Goal: Task Accomplishment & Management: Use online tool/utility

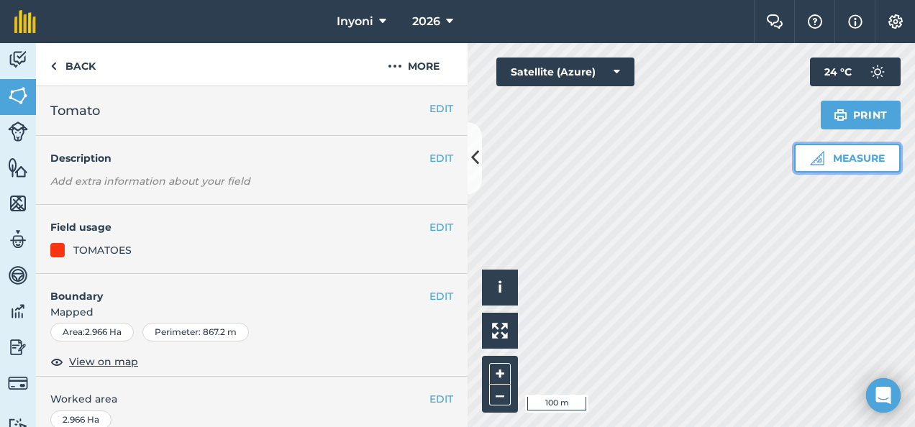
click at [870, 162] on button "Measure" at bounding box center [847, 158] width 106 height 29
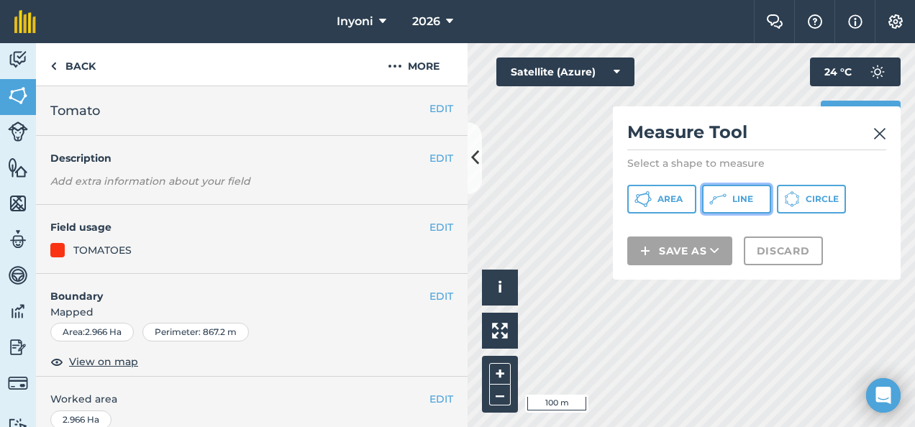
click at [738, 199] on span "Line" at bounding box center [742, 199] width 21 height 12
click at [506, 296] on div "Click to start drawing i © 2025 TomTom, Microsoft 100 m + –" at bounding box center [690, 235] width 447 height 384
click at [882, 131] on img at bounding box center [879, 133] width 13 height 17
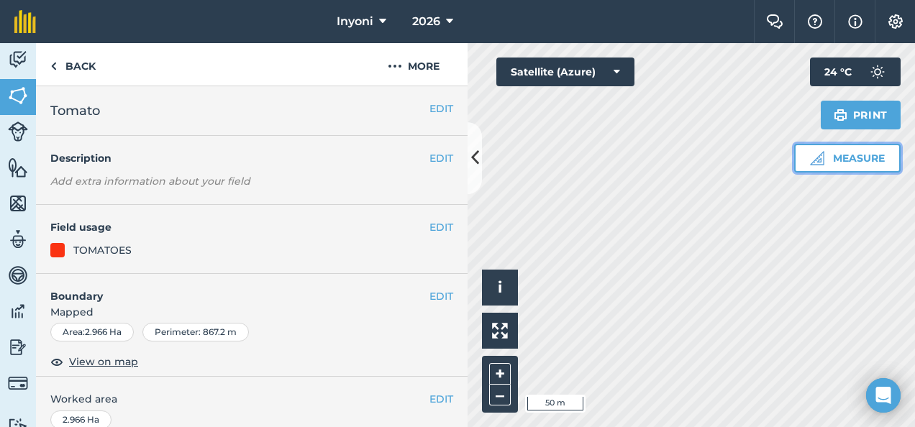
click at [818, 157] on img at bounding box center [817, 158] width 14 height 14
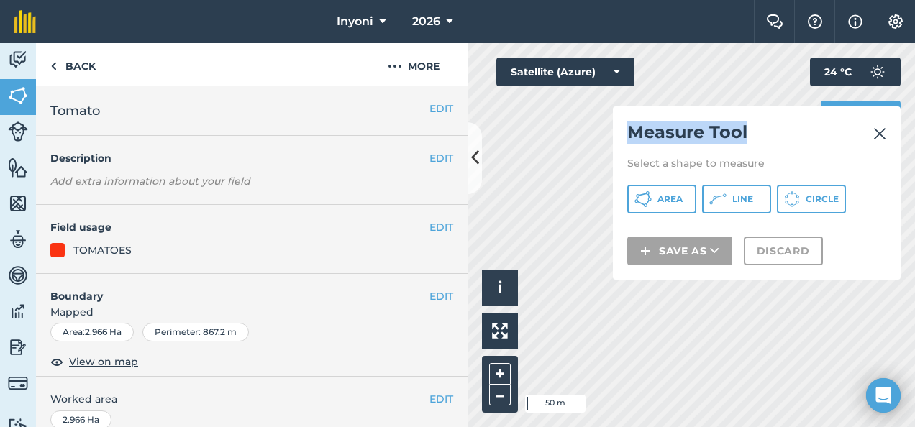
click at [549, 140] on div "Click to start drawing i © 2025 TomTom, Microsoft 50 m + – Satellite (Azure) Me…" at bounding box center [690, 235] width 447 height 384
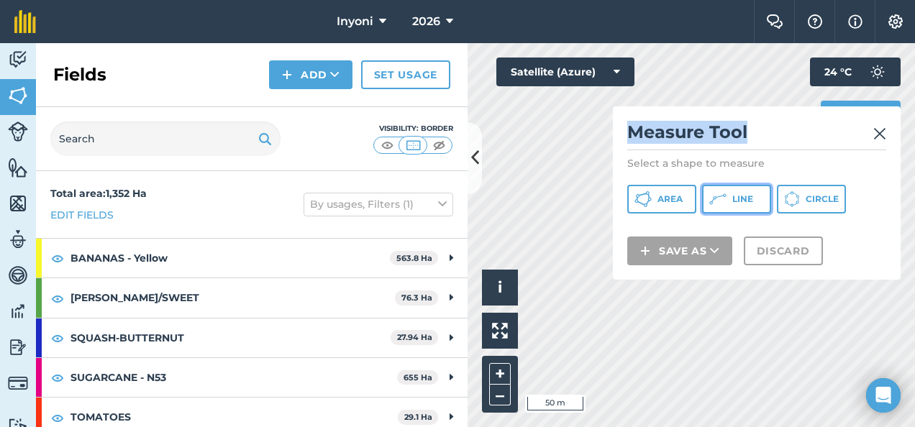
click at [651, 198] on icon at bounding box center [642, 199] width 17 height 17
click at [475, 156] on icon at bounding box center [475, 157] width 8 height 25
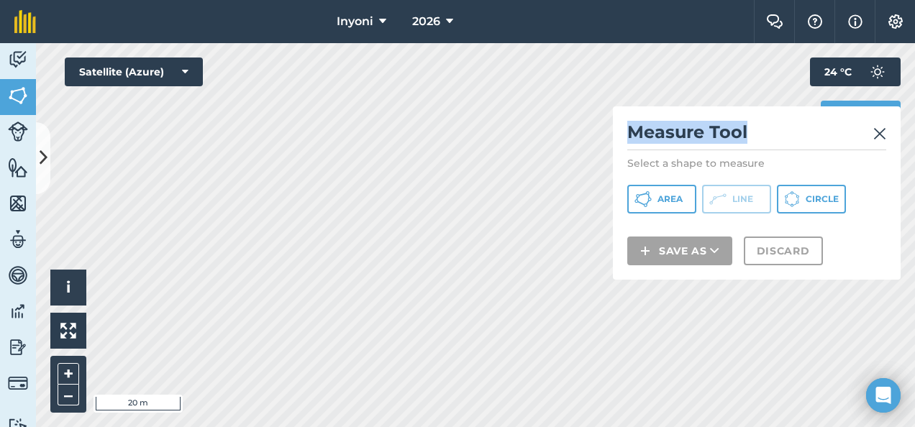
click at [880, 131] on img at bounding box center [879, 133] width 13 height 17
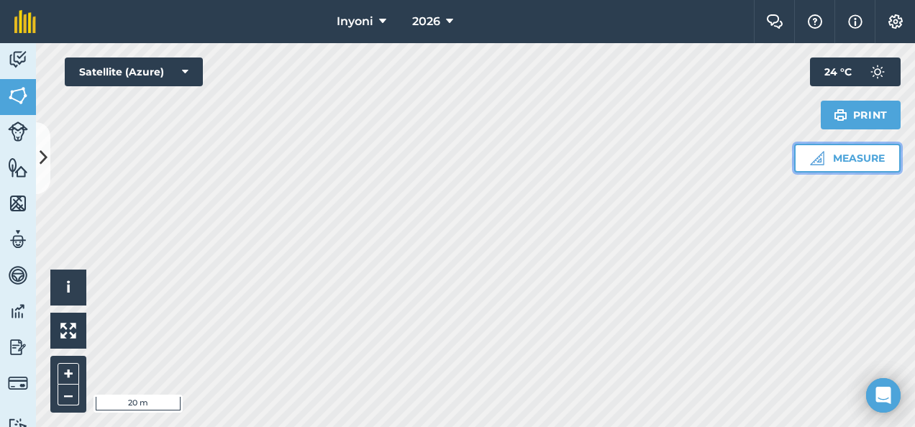
click at [854, 158] on button "Measure" at bounding box center [847, 158] width 106 height 29
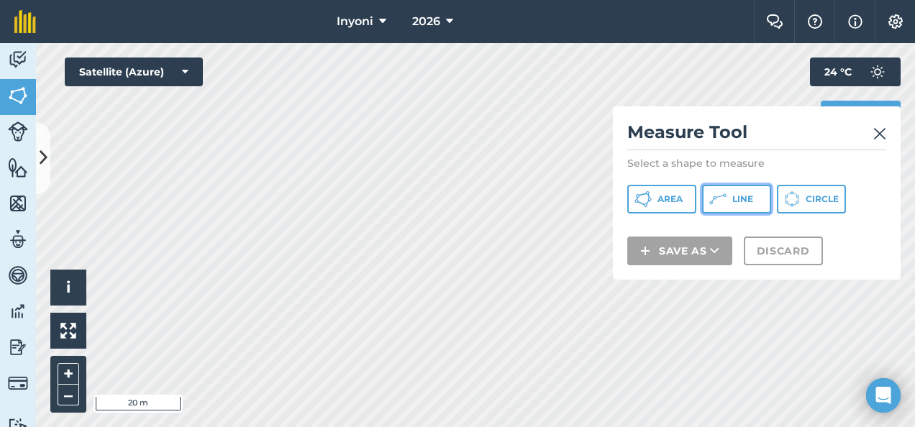
click at [726, 195] on button "Line" at bounding box center [736, 199] width 69 height 29
click at [879, 133] on img at bounding box center [879, 133] width 13 height 17
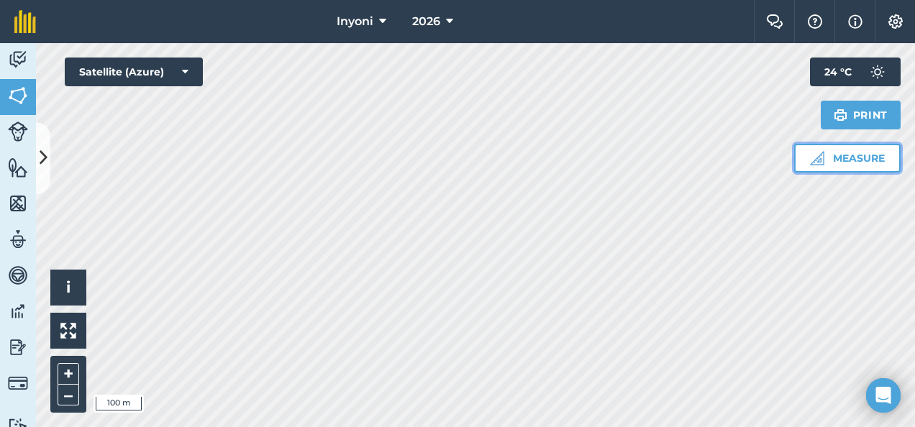
click at [856, 162] on button "Measure" at bounding box center [847, 158] width 106 height 29
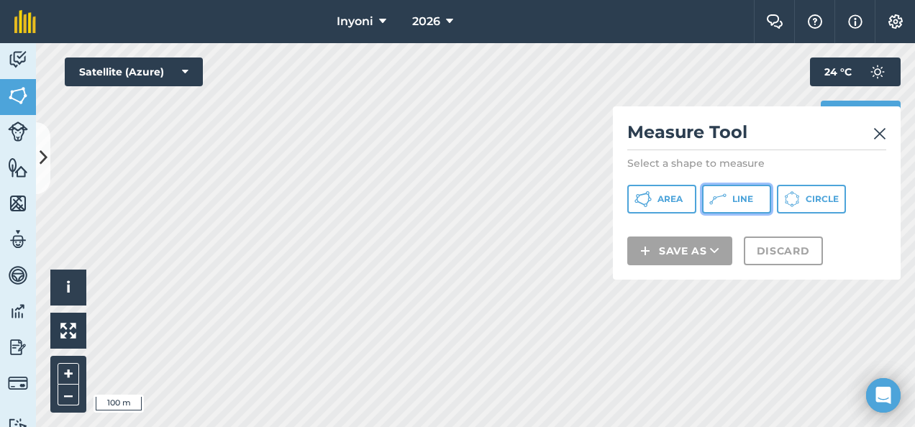
click at [752, 198] on span "Line" at bounding box center [742, 199] width 21 height 12
click at [884, 132] on img at bounding box center [879, 133] width 13 height 17
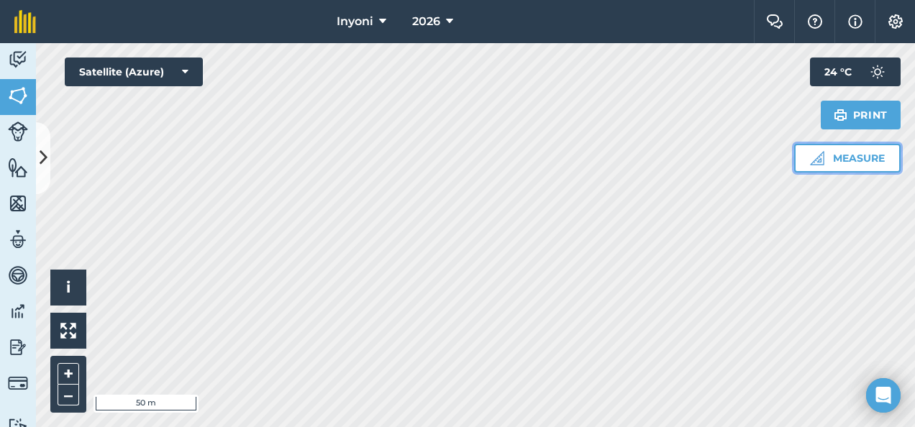
click at [863, 156] on button "Measure" at bounding box center [847, 158] width 106 height 29
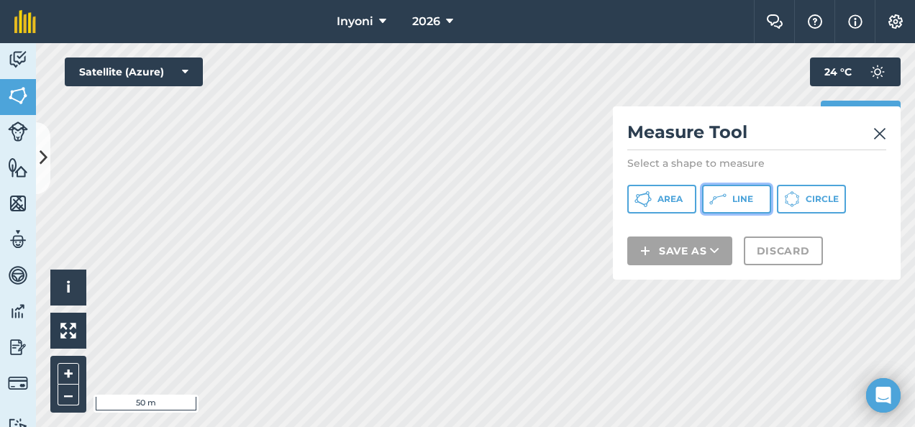
click at [651, 198] on icon at bounding box center [642, 199] width 17 height 17
click at [879, 132] on img at bounding box center [879, 133] width 13 height 17
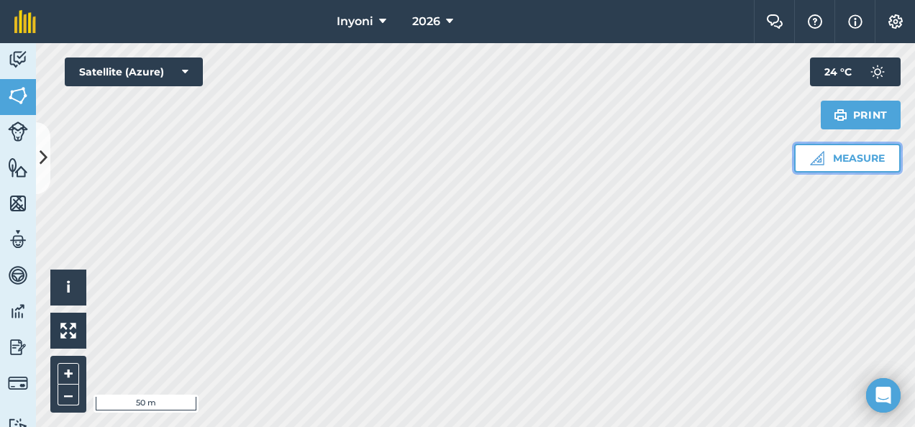
click at [843, 157] on button "Measure" at bounding box center [847, 158] width 106 height 29
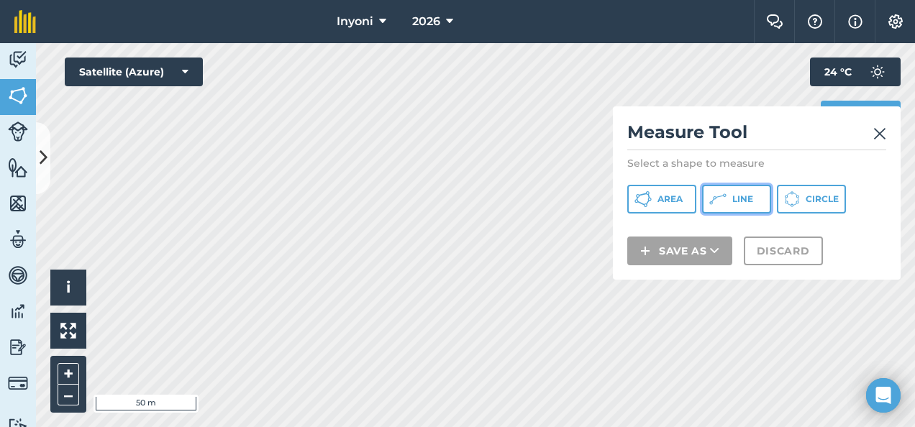
click at [743, 201] on span "Line" at bounding box center [742, 199] width 21 height 12
click at [880, 132] on img at bounding box center [879, 133] width 13 height 17
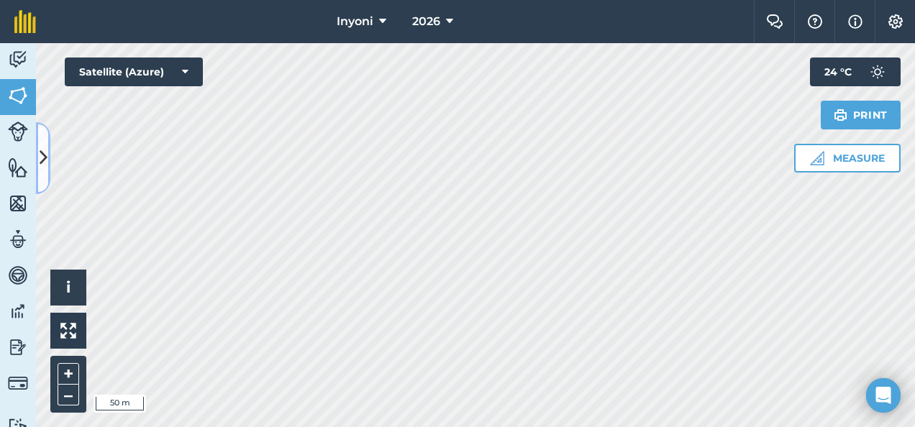
click at [42, 155] on icon at bounding box center [44, 157] width 8 height 25
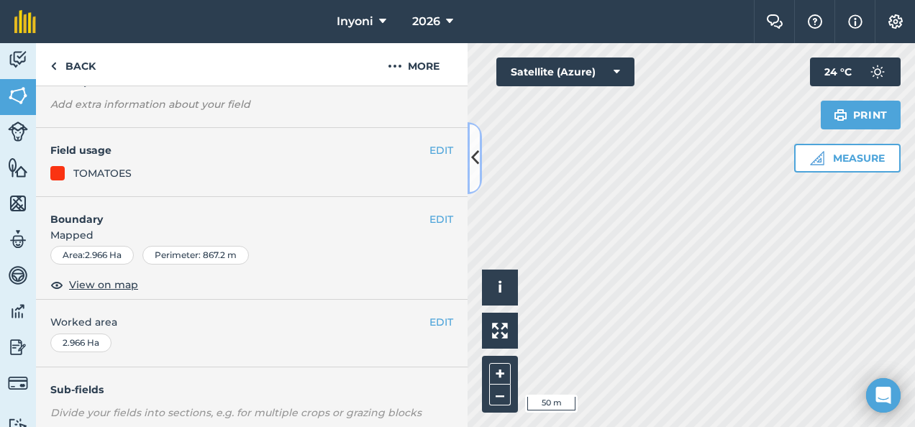
scroll to position [76, 0]
click at [429, 217] on button "EDIT" at bounding box center [441, 220] width 24 height 16
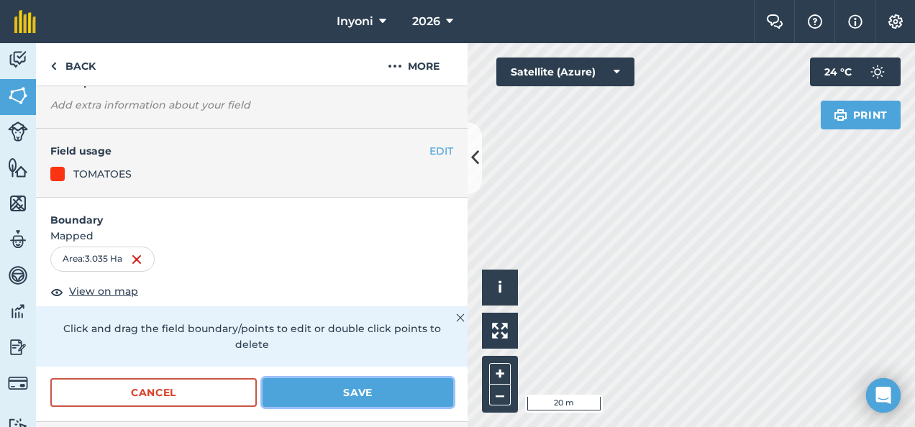
click at [322, 389] on button "Save" at bounding box center [357, 392] width 191 height 29
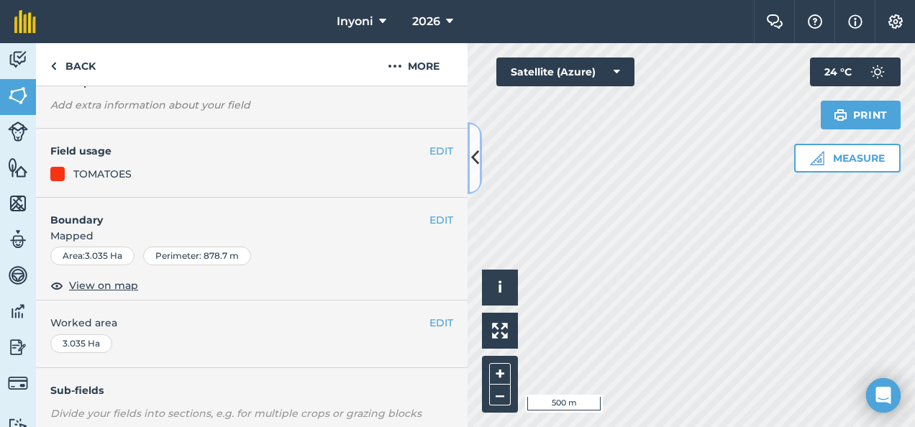
click at [473, 156] on icon at bounding box center [475, 157] width 8 height 25
